Goal: Task Accomplishment & Management: Complete application form

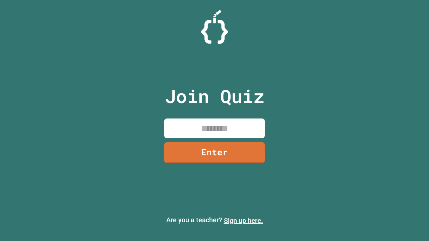
click at [243, 221] on link "Sign up here." at bounding box center [243, 221] width 39 height 8
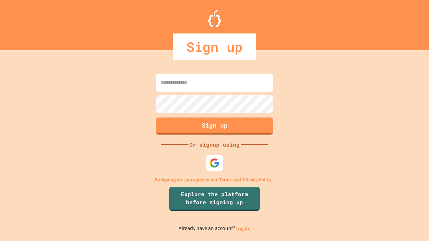
click at [243, 229] on link "Log in." at bounding box center [242, 228] width 15 height 7
